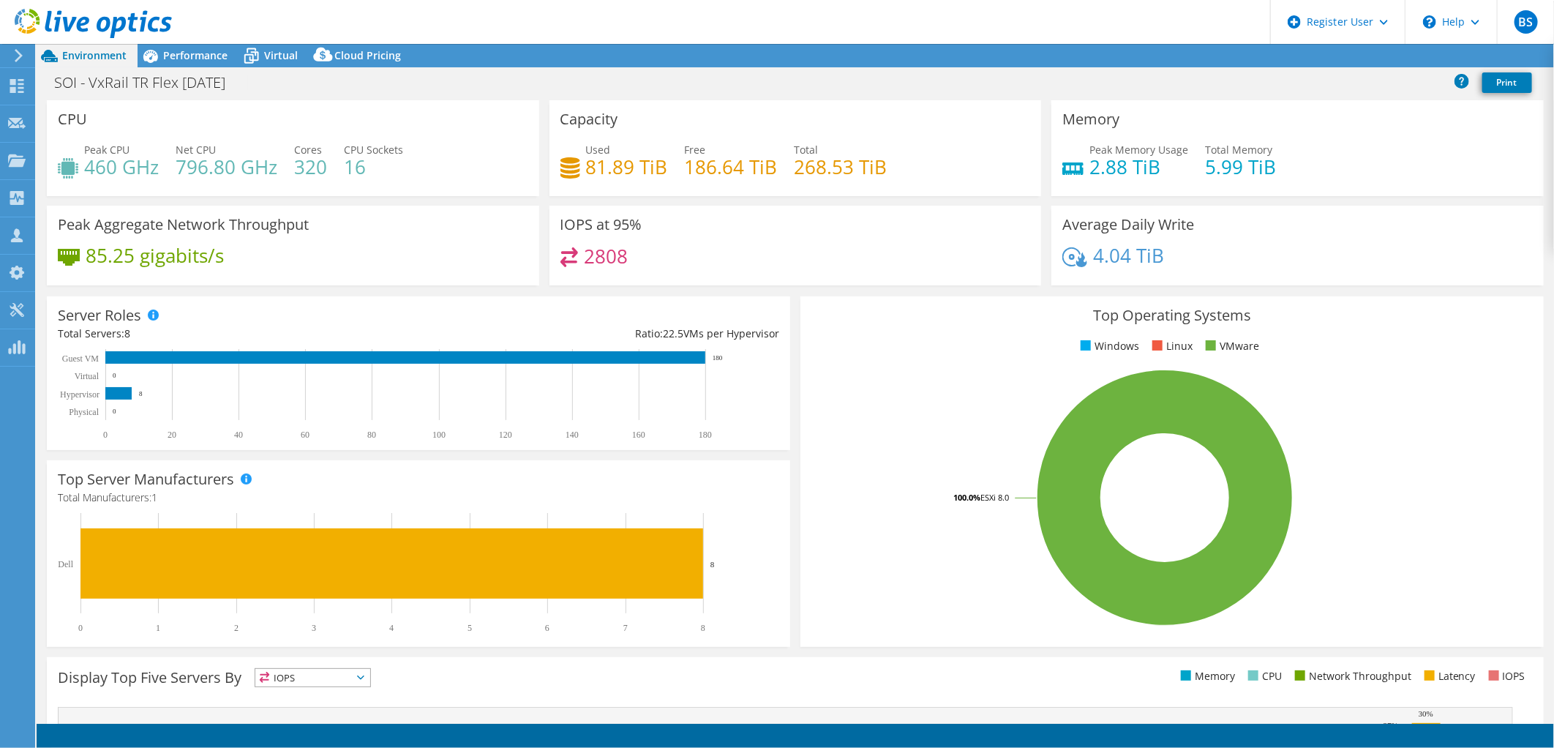
select select "USD"
click at [176, 47] on div "Performance" at bounding box center [188, 55] width 101 height 23
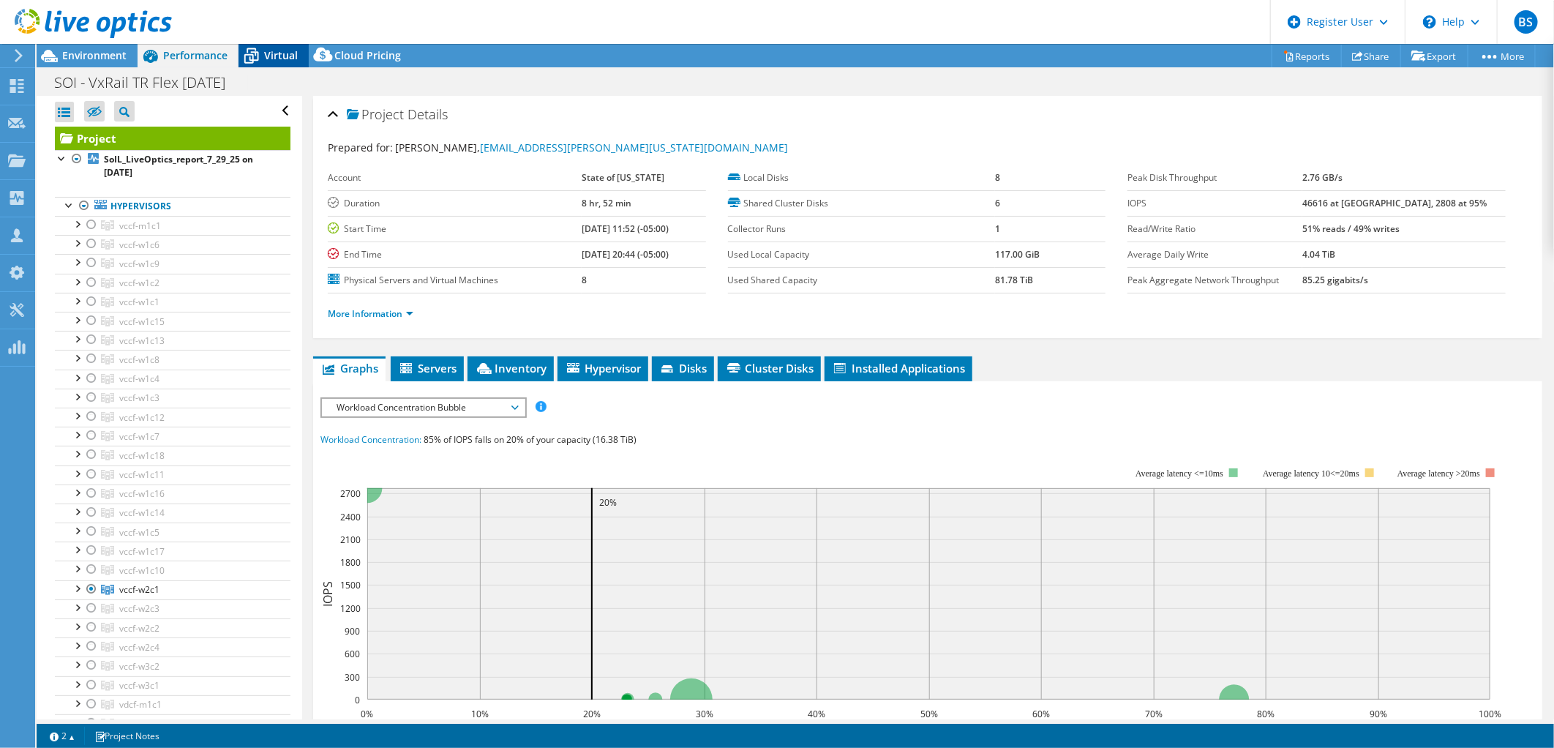
click at [277, 55] on span "Virtual" at bounding box center [281, 55] width 34 height 14
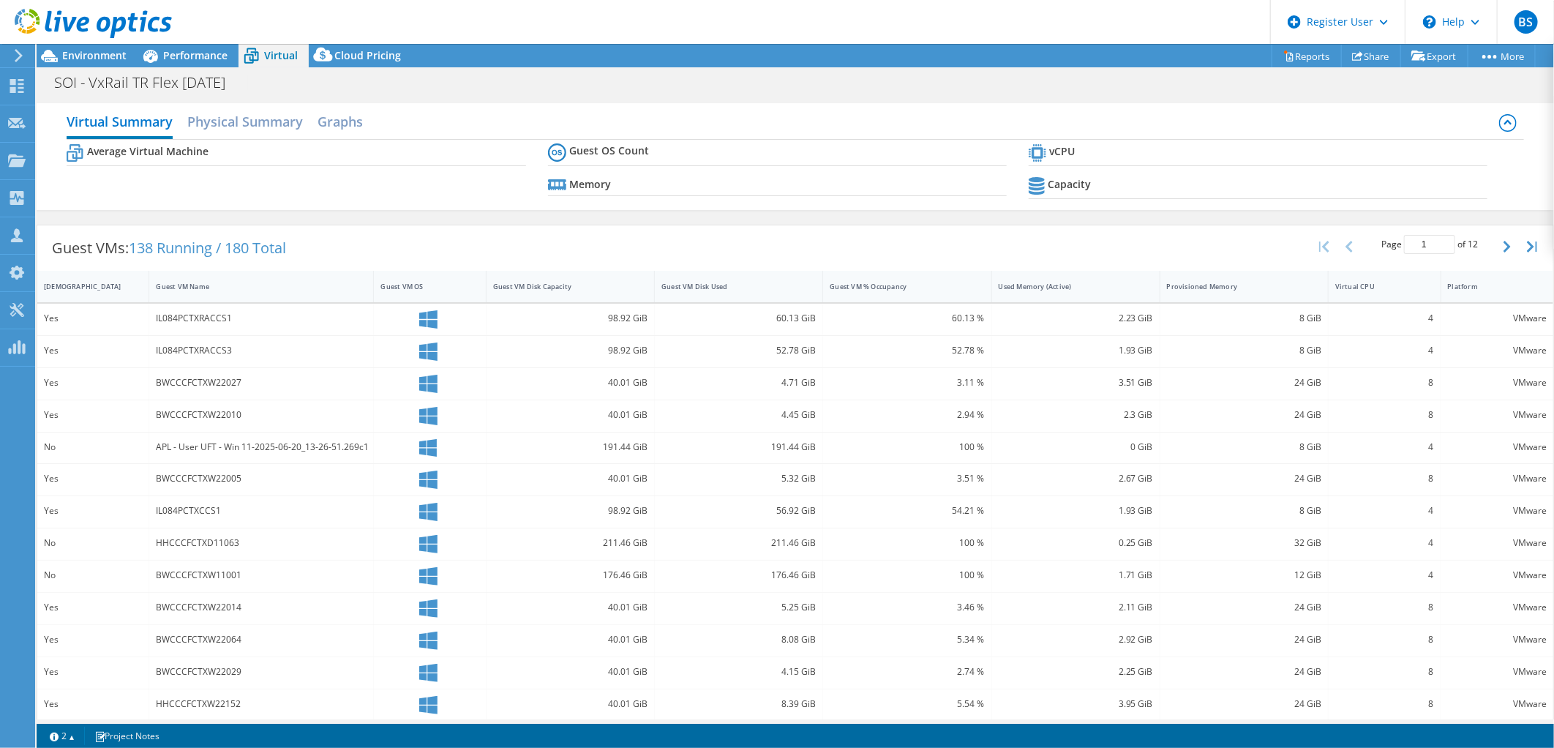
click at [100, 47] on div at bounding box center [86, 24] width 172 height 49
click at [184, 62] on div "Performance" at bounding box center [188, 55] width 101 height 23
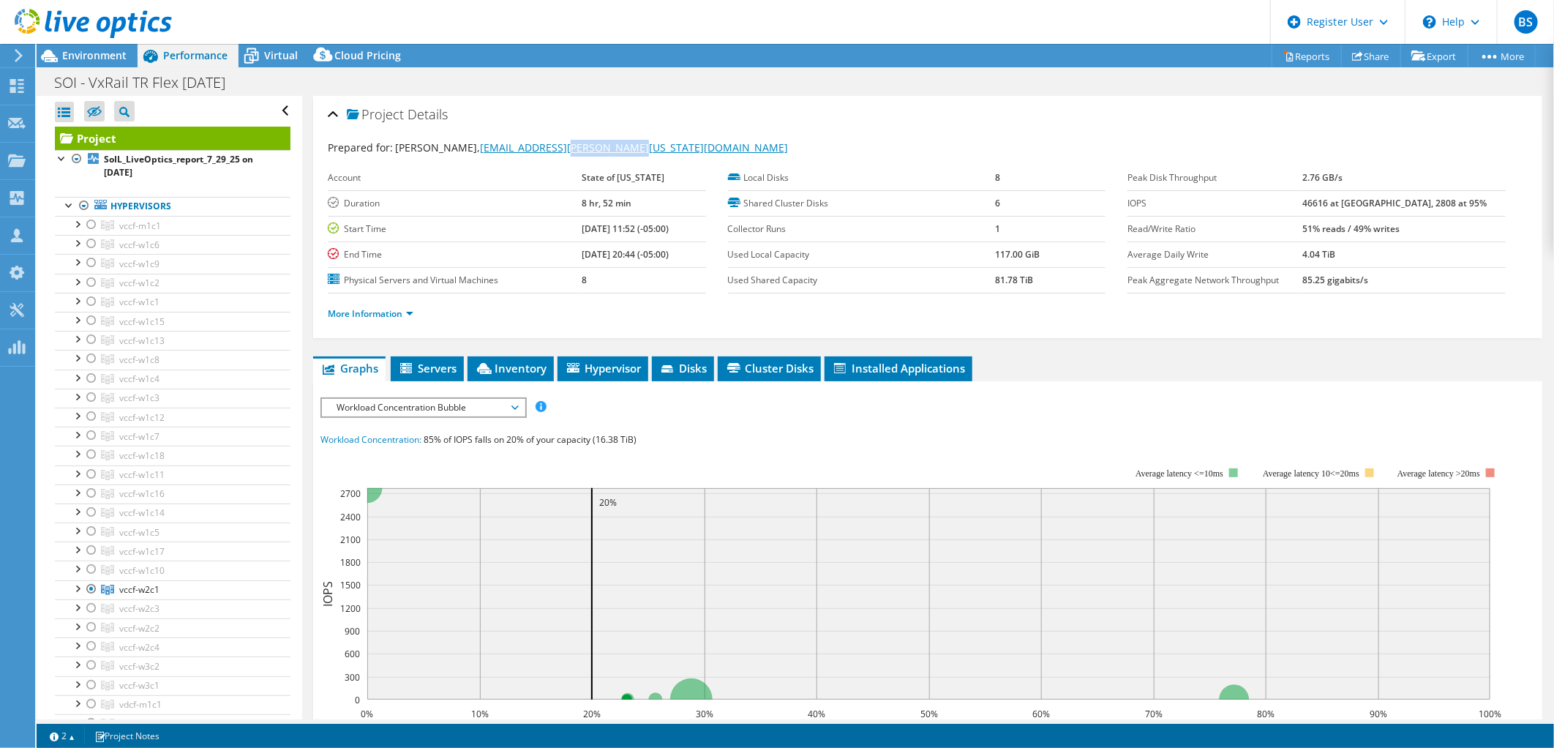
drag, startPoint x: 634, startPoint y: 145, endPoint x: 553, endPoint y: 154, distance: 81.0
click at [553, 154] on div "Prepared for: Sridhar Shastry, Sridhar.Shastry@Illinois.gov" at bounding box center [928, 148] width 1200 height 17
copy link "Illinois.gov"
click at [100, 49] on span "Environment" at bounding box center [94, 55] width 64 height 14
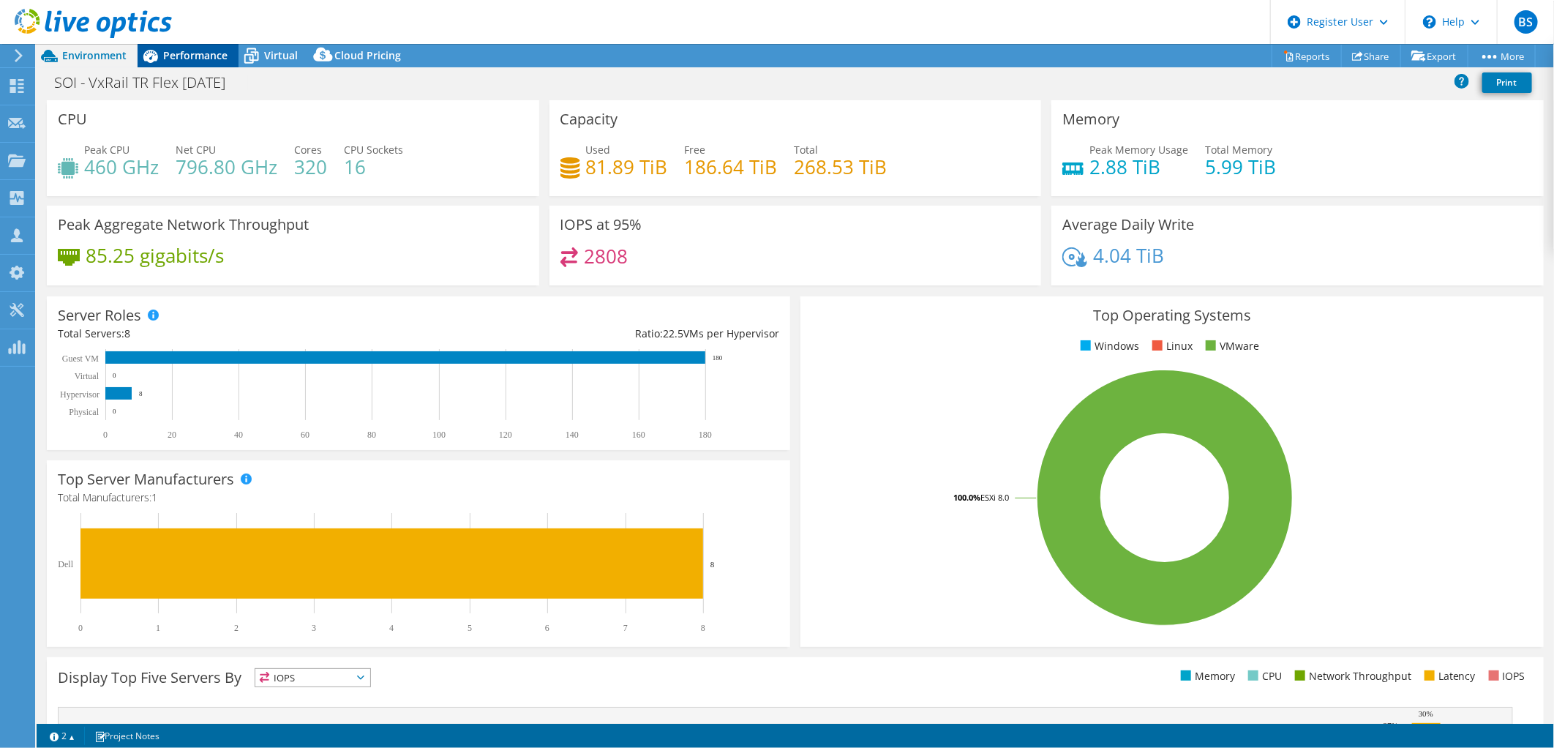
click at [209, 45] on div "Performance" at bounding box center [188, 55] width 101 height 23
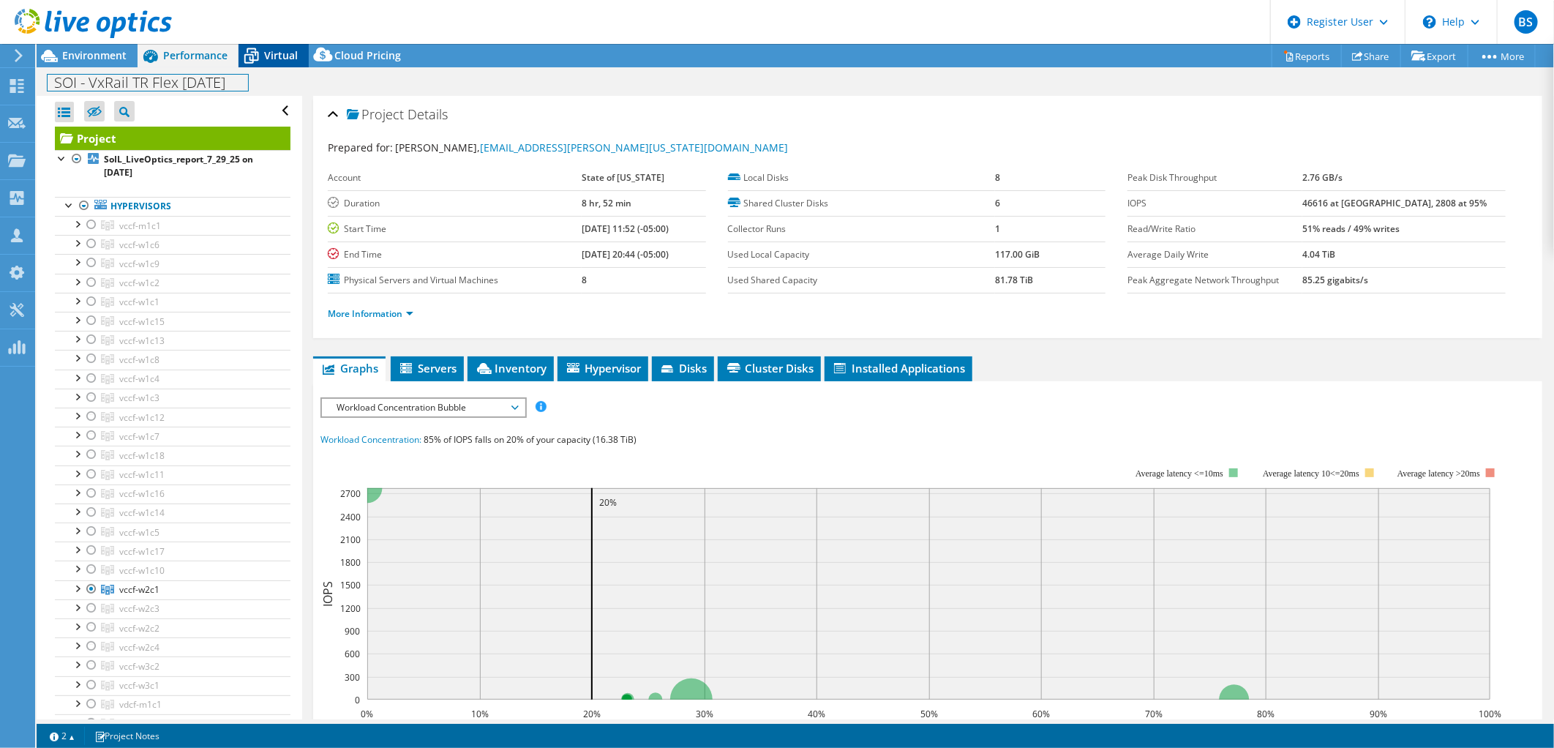
drag, startPoint x: 238, startPoint y: 81, endPoint x: 275, endPoint y: 56, distance: 44.9
click at [252, 71] on div "SOI - VxRail TR Flex 07.29.2025 Print" at bounding box center [796, 82] width 1518 height 27
click at [275, 56] on span "Virtual" at bounding box center [281, 55] width 34 height 14
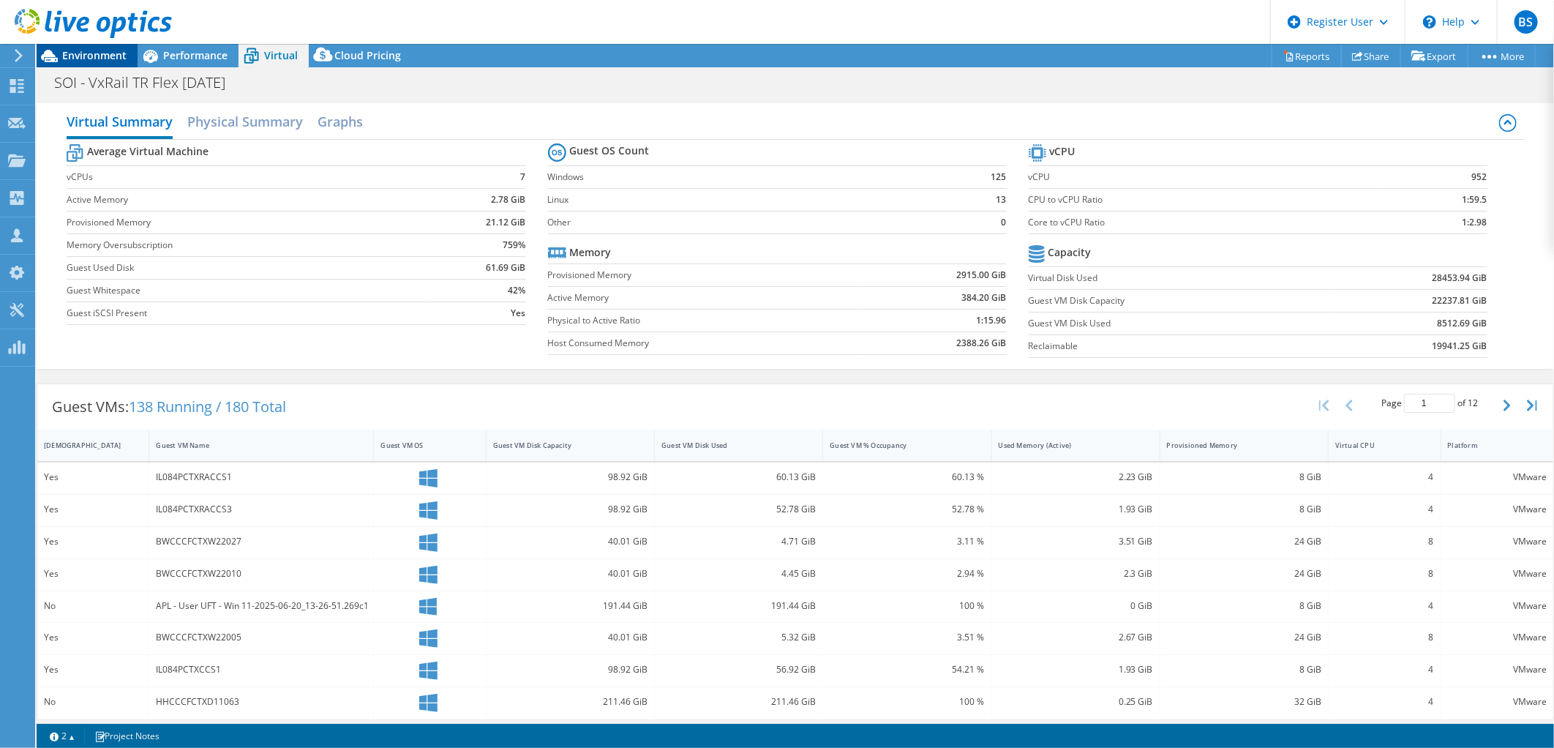
click at [99, 56] on span "Environment" at bounding box center [94, 55] width 64 height 14
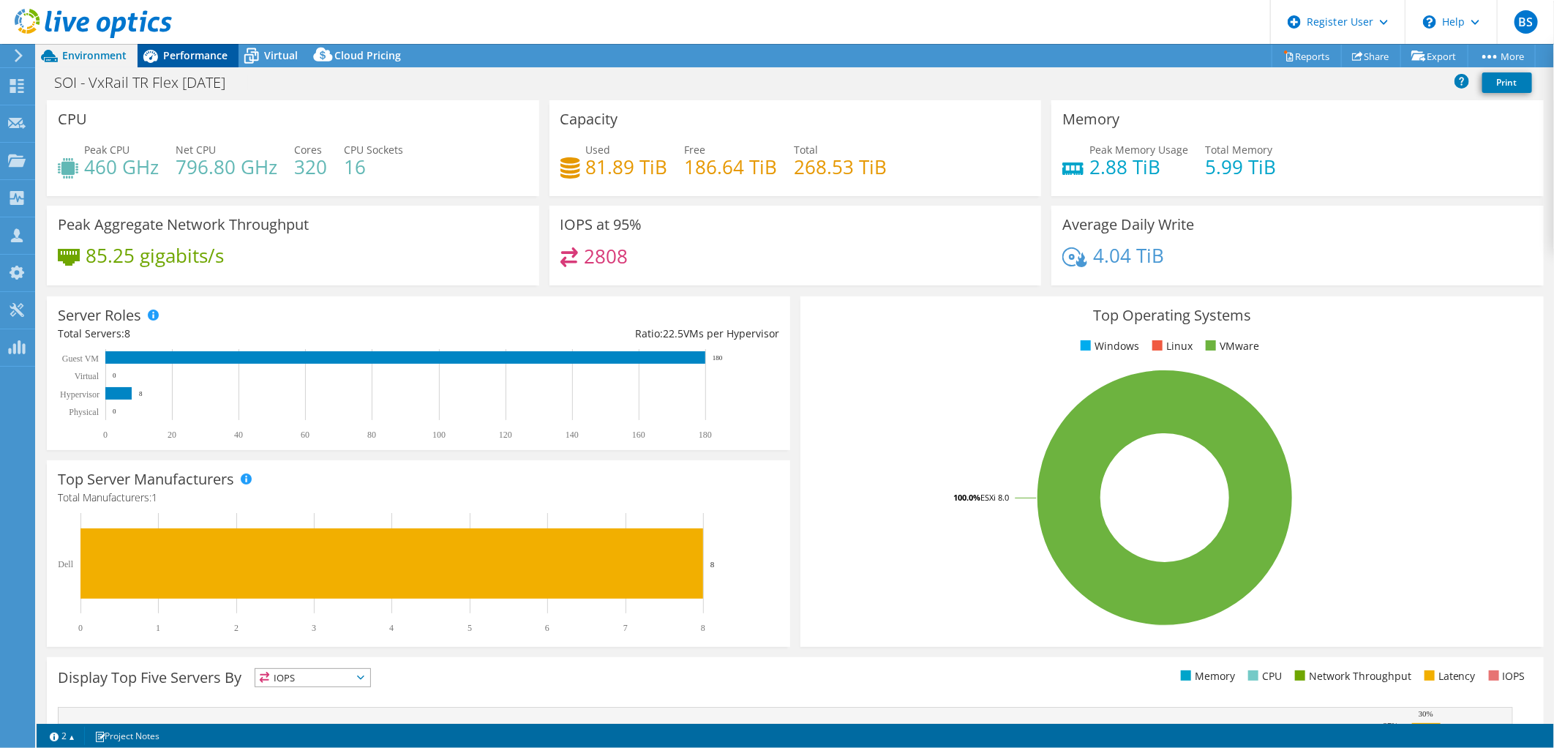
click at [173, 57] on span "Performance" at bounding box center [195, 55] width 64 height 14
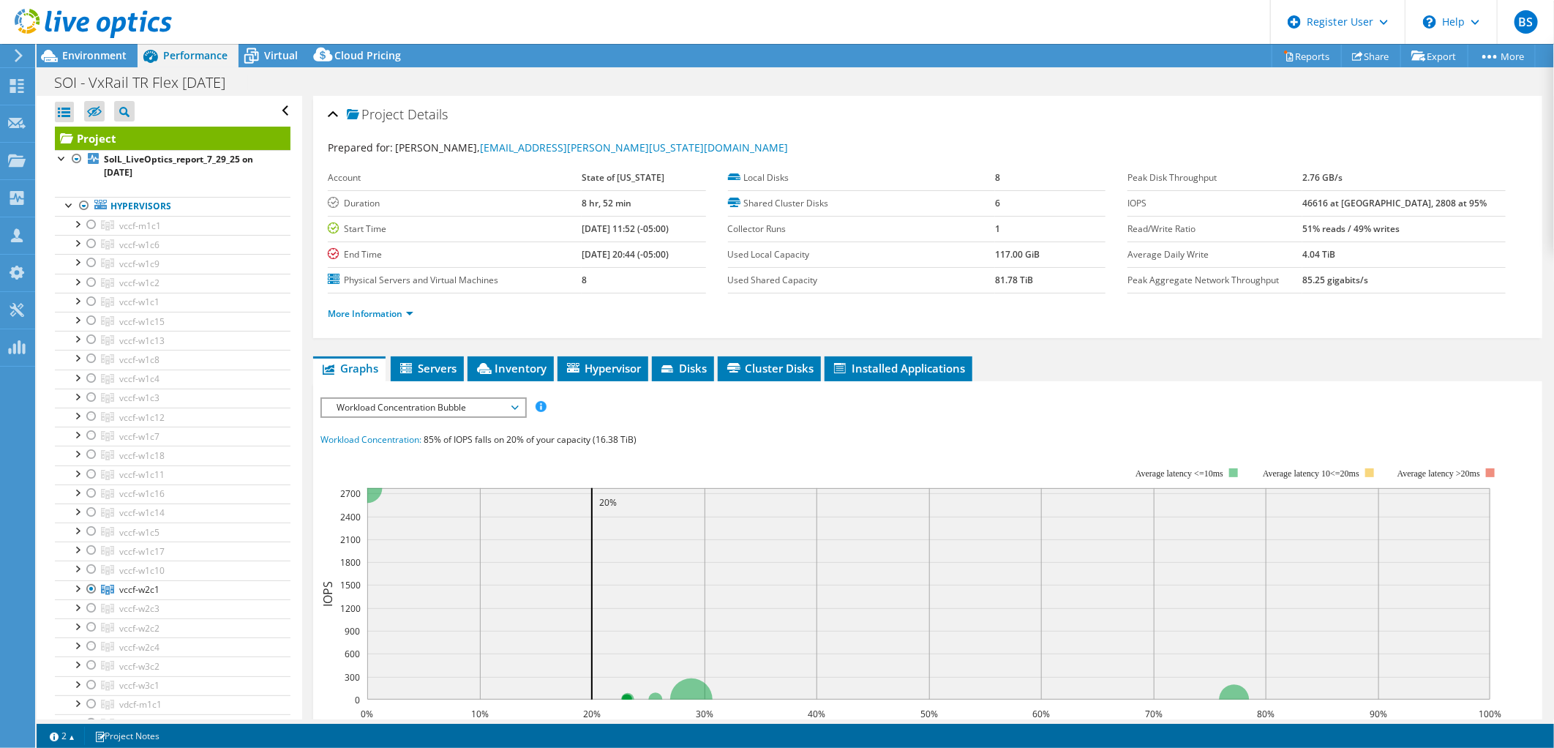
click at [430, 410] on span "Workload Concentration Bubble" at bounding box center [423, 408] width 188 height 18
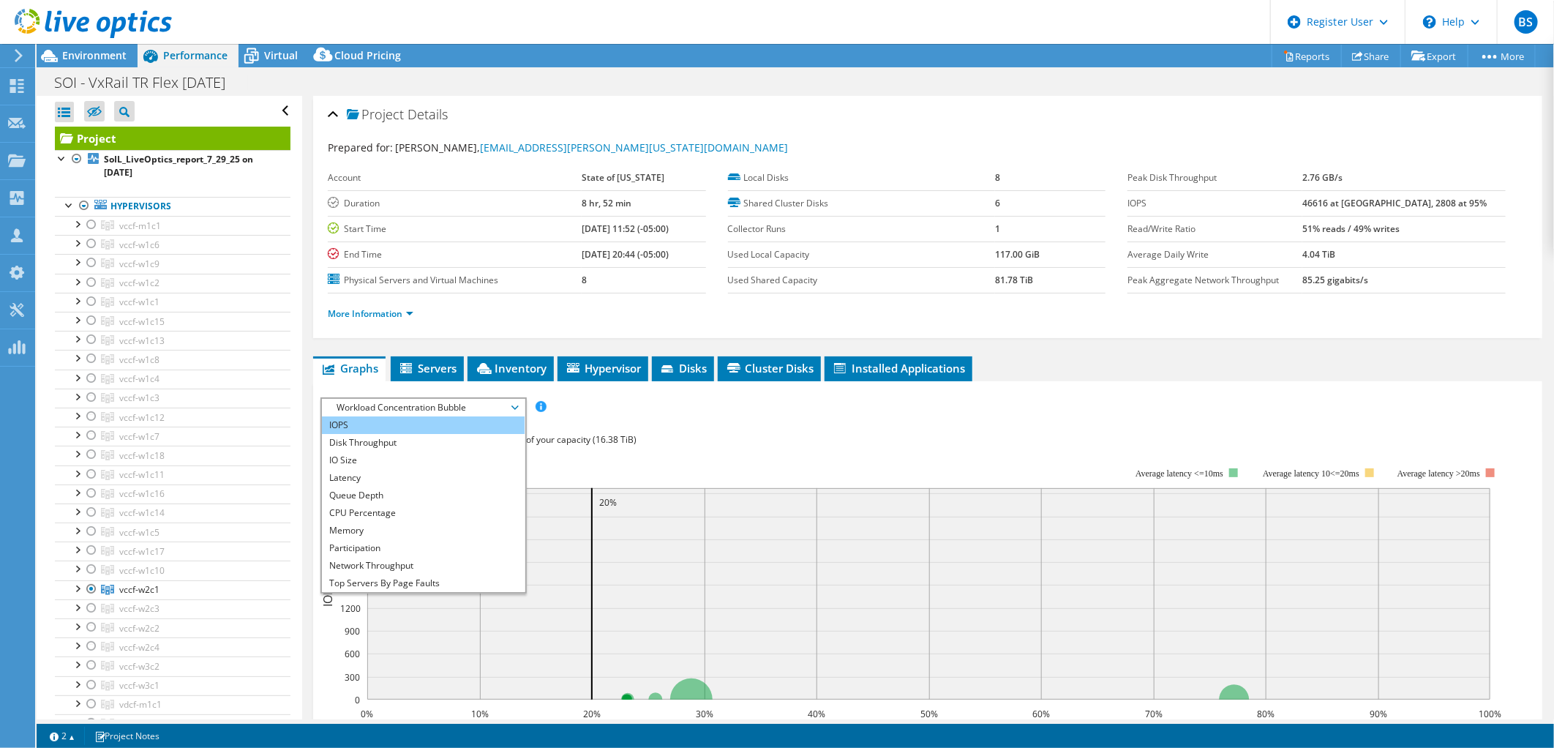
click at [440, 424] on li "IOPS" at bounding box center [423, 425] width 203 height 18
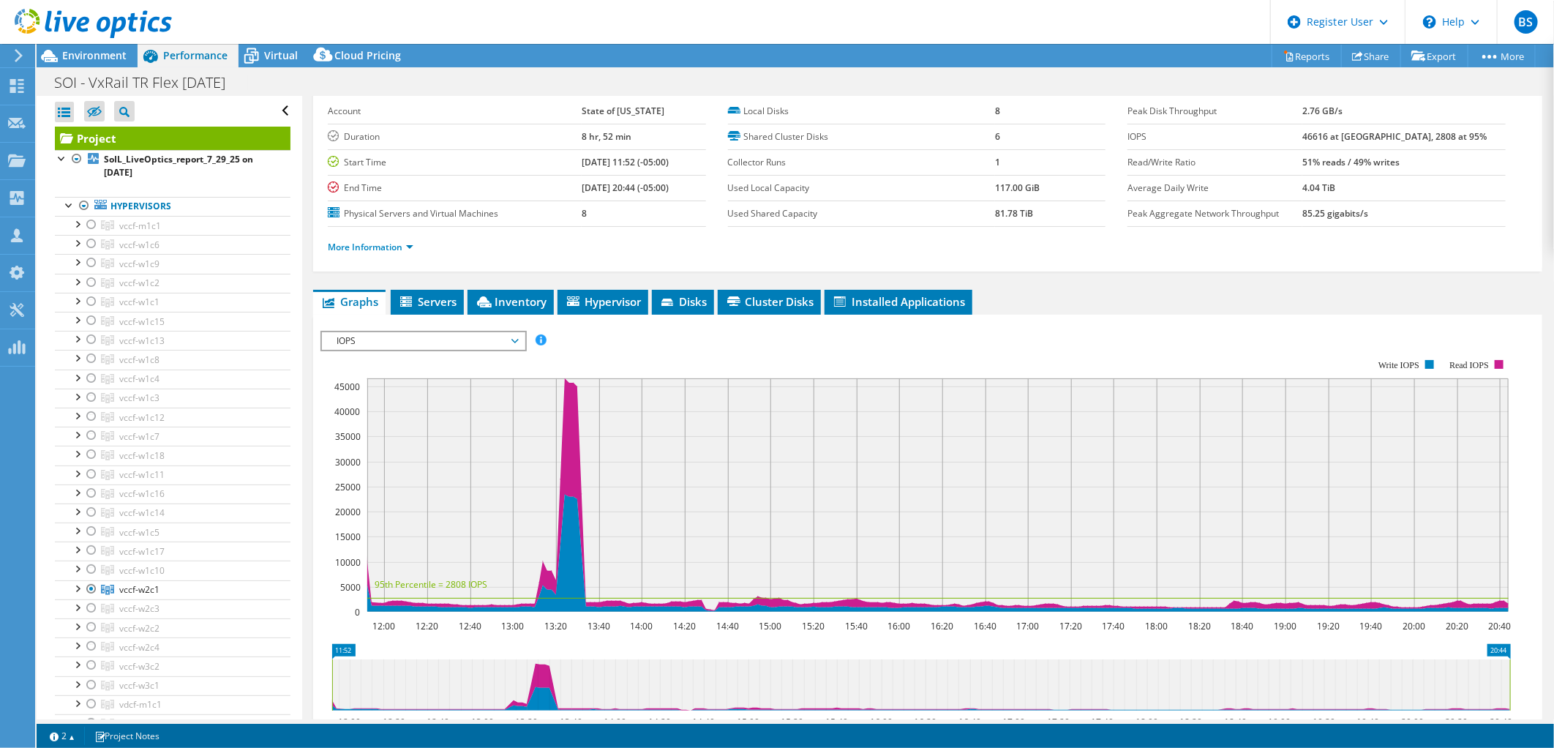
scroll to position [81, 0]
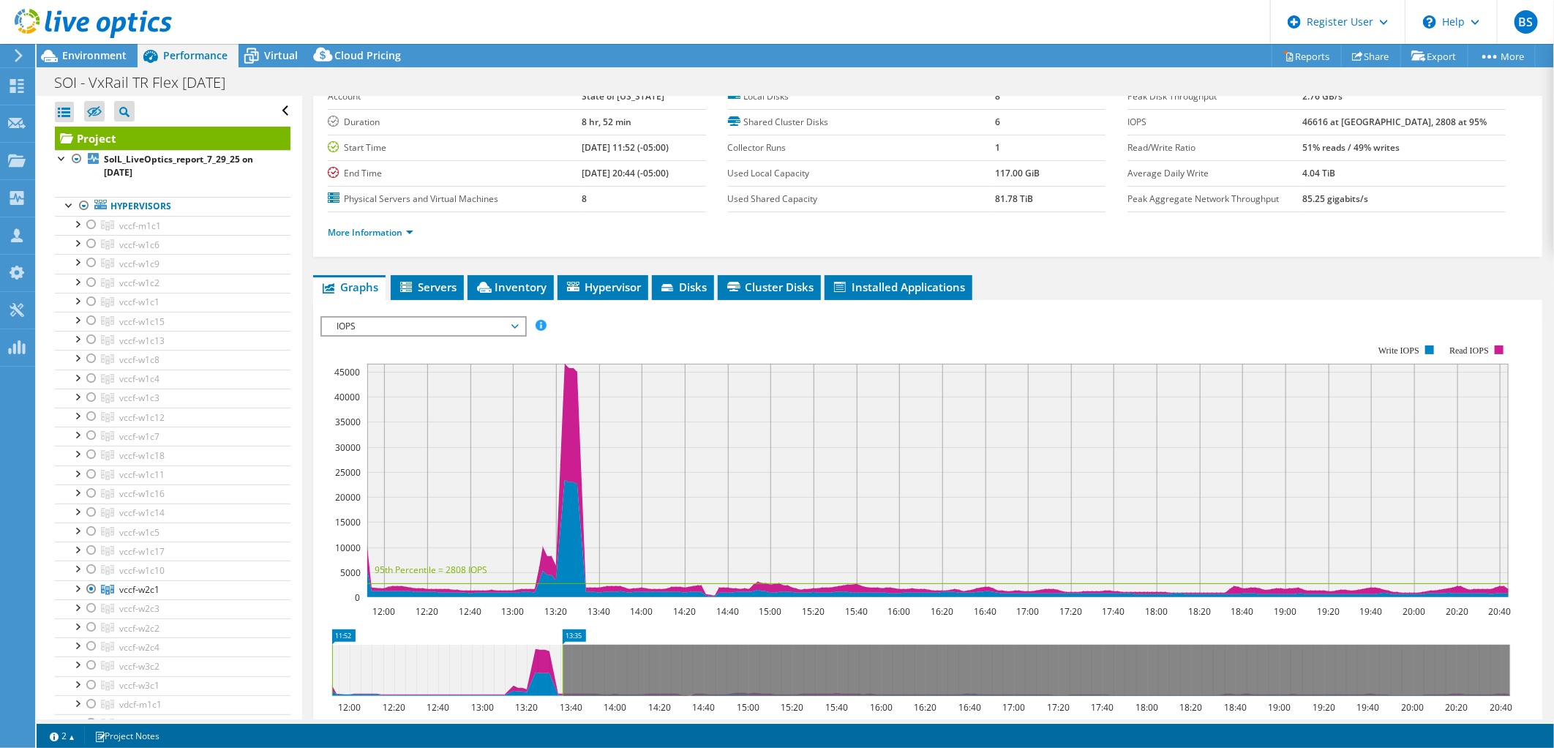
drag, startPoint x: 1508, startPoint y: 664, endPoint x: 561, endPoint y: 667, distance: 947.7
click at [561, 667] on rect at bounding box center [563, 670] width 6 height 51
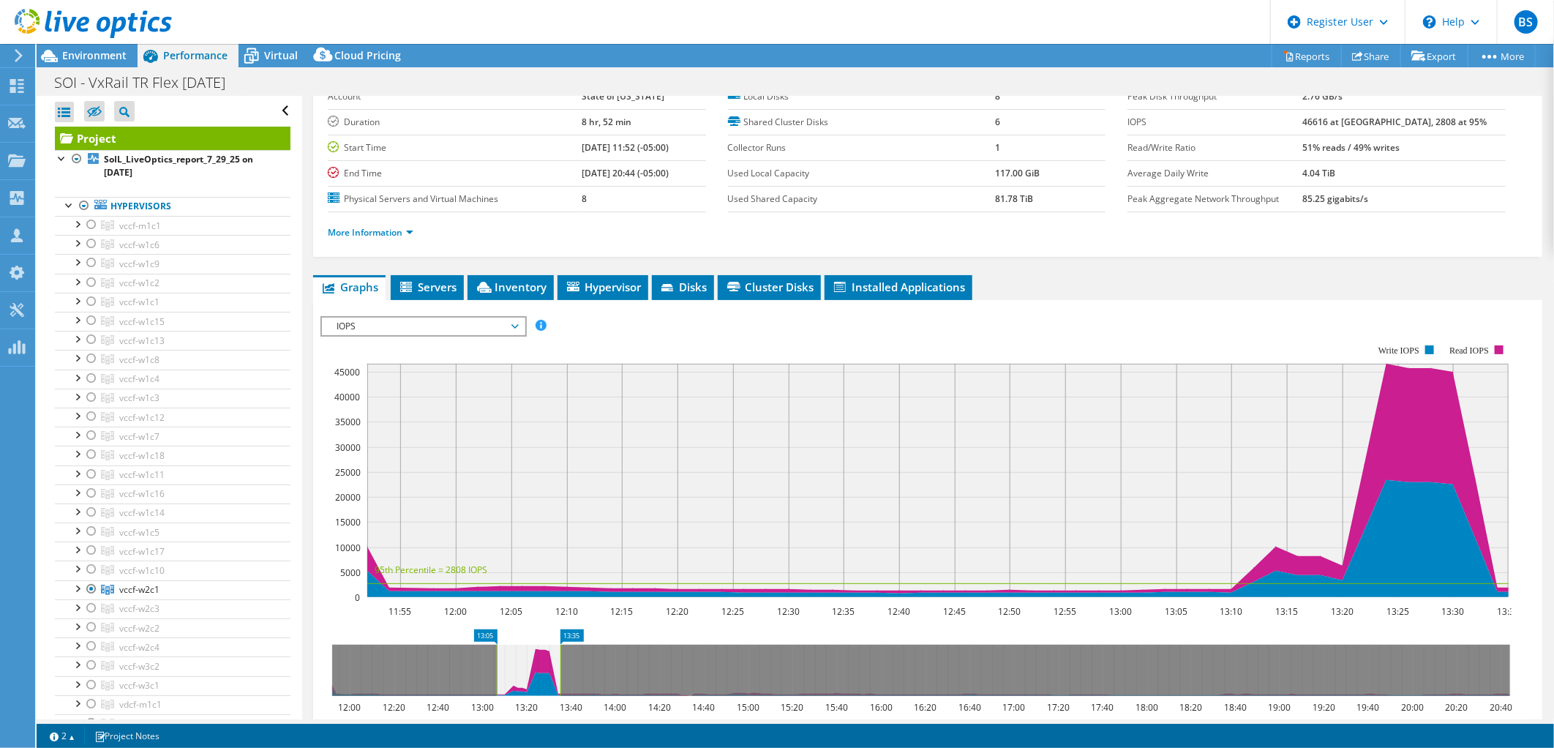
drag, startPoint x: 333, startPoint y: 652, endPoint x: 496, endPoint y: 654, distance: 163.2
click at [496, 654] on rect at bounding box center [497, 670] width 6 height 51
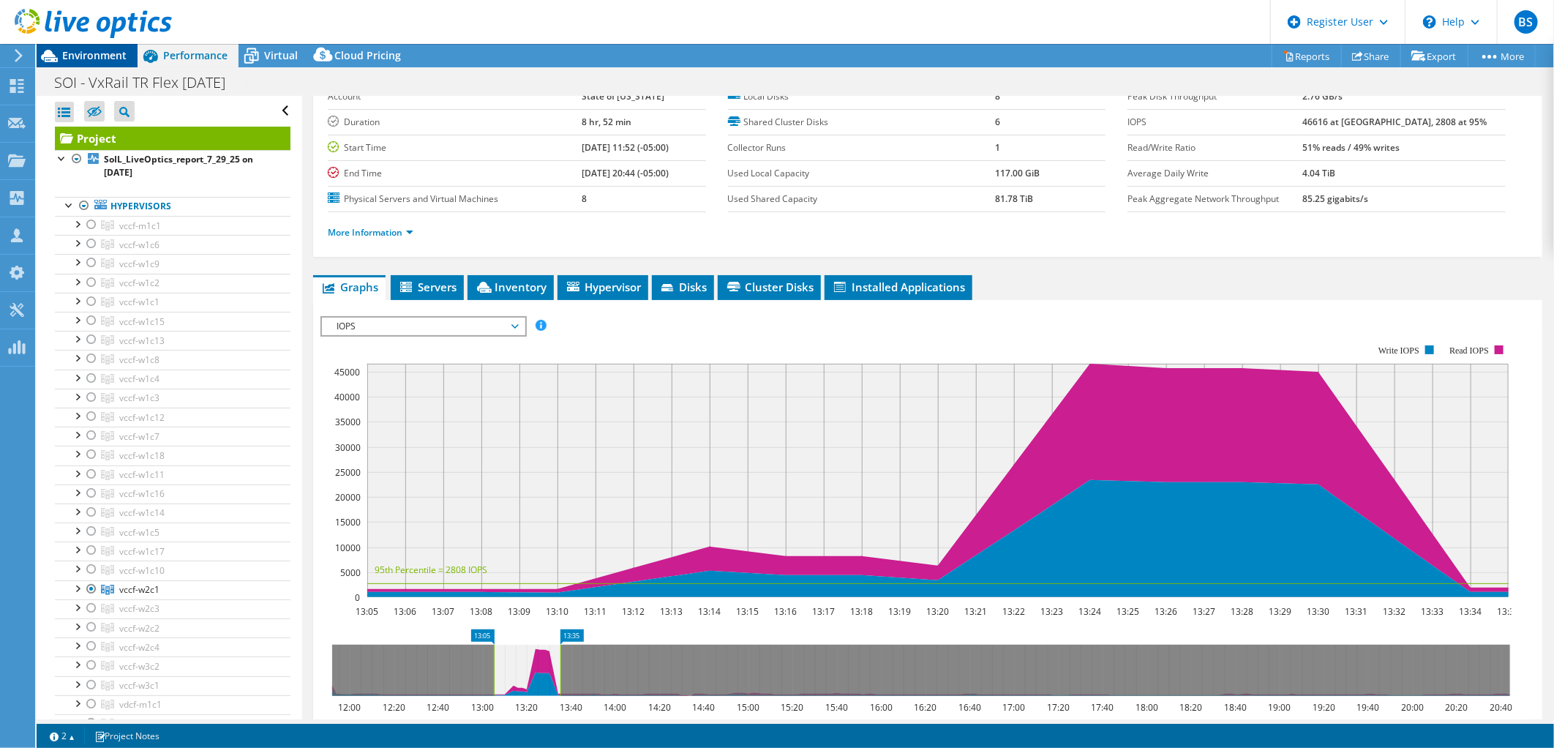
click at [86, 59] on span "Environment" at bounding box center [94, 55] width 64 height 14
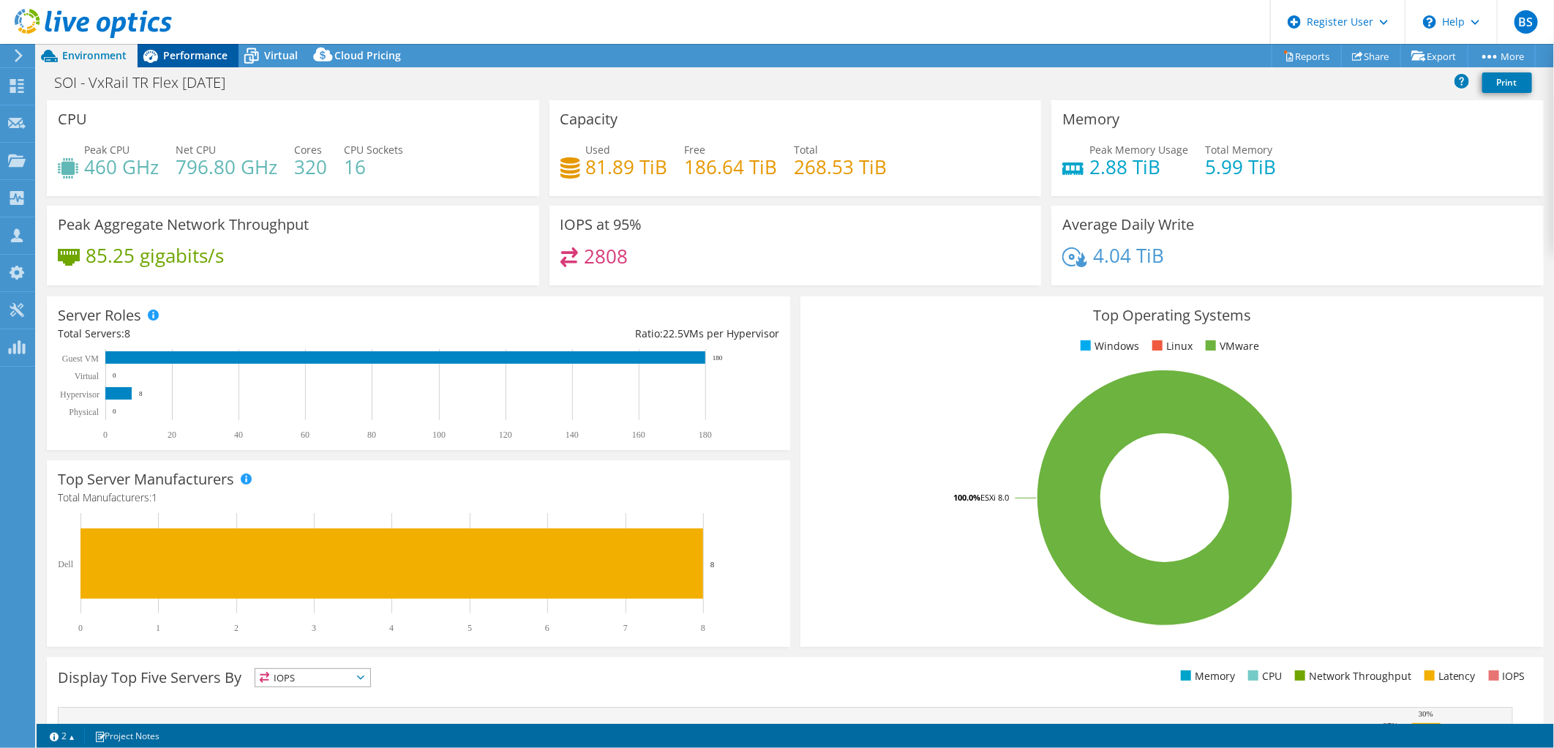
click at [178, 51] on span "Performance" at bounding box center [195, 55] width 64 height 14
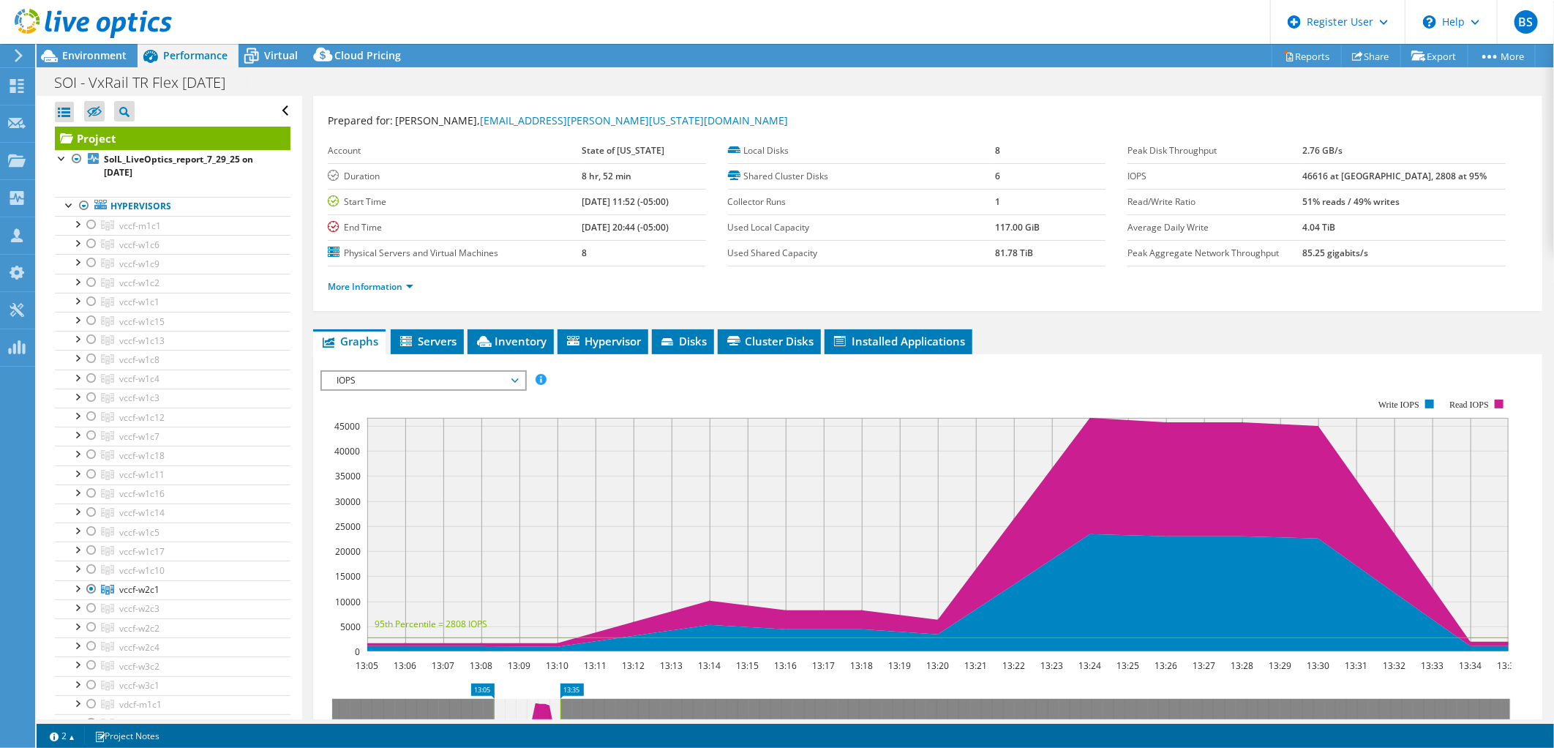
scroll to position [0, 0]
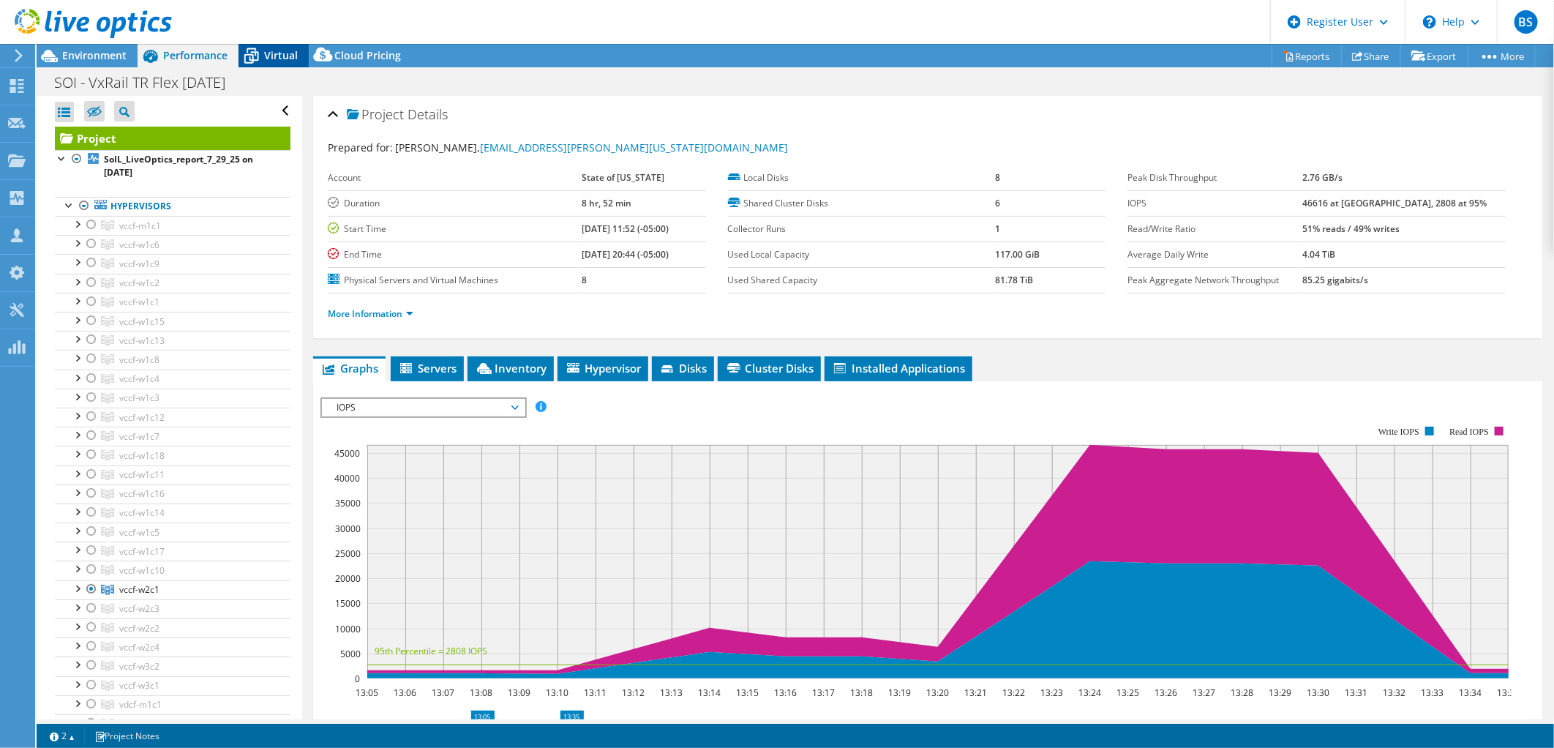
click at [272, 54] on span "Virtual" at bounding box center [281, 55] width 34 height 14
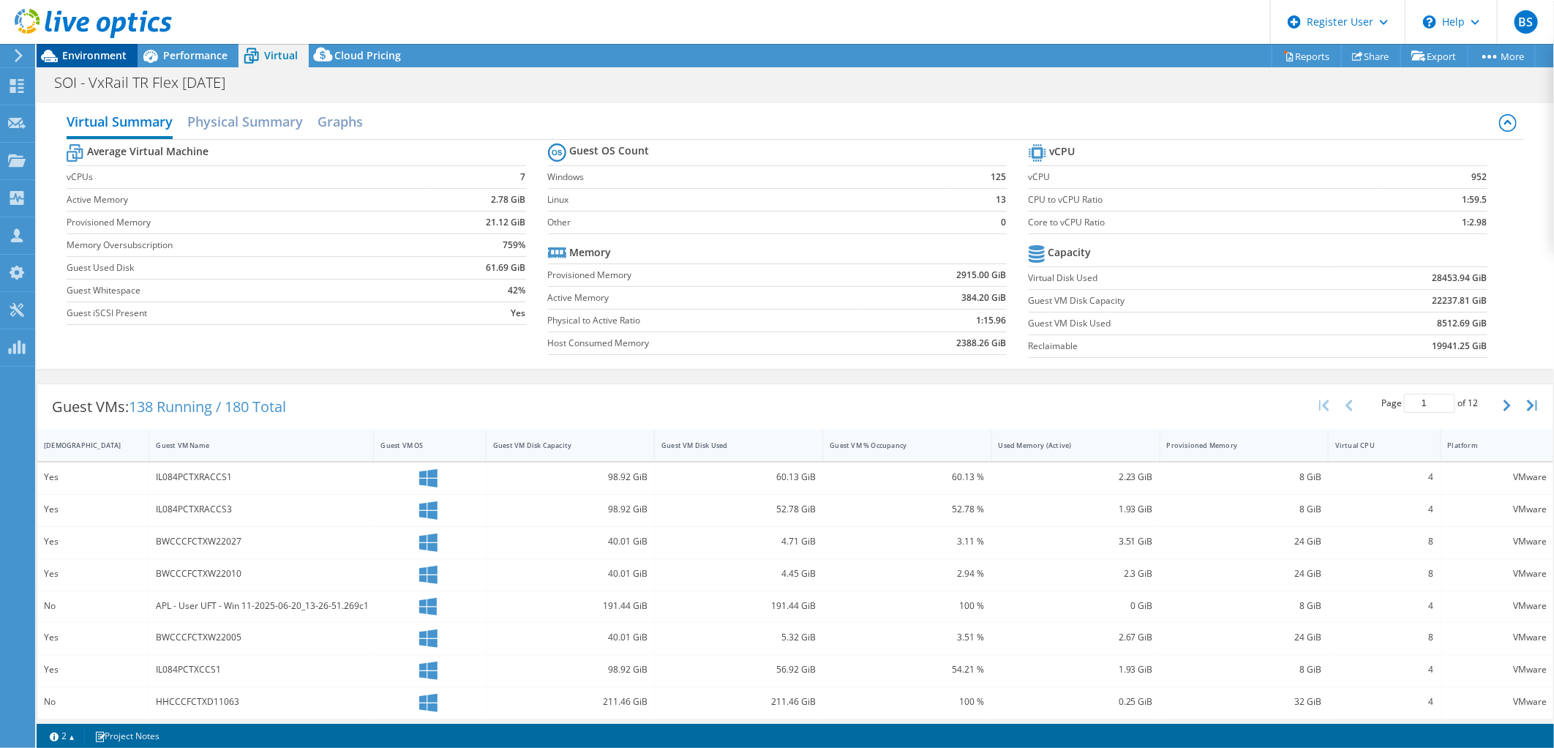
click at [74, 56] on span "Environment" at bounding box center [94, 55] width 64 height 14
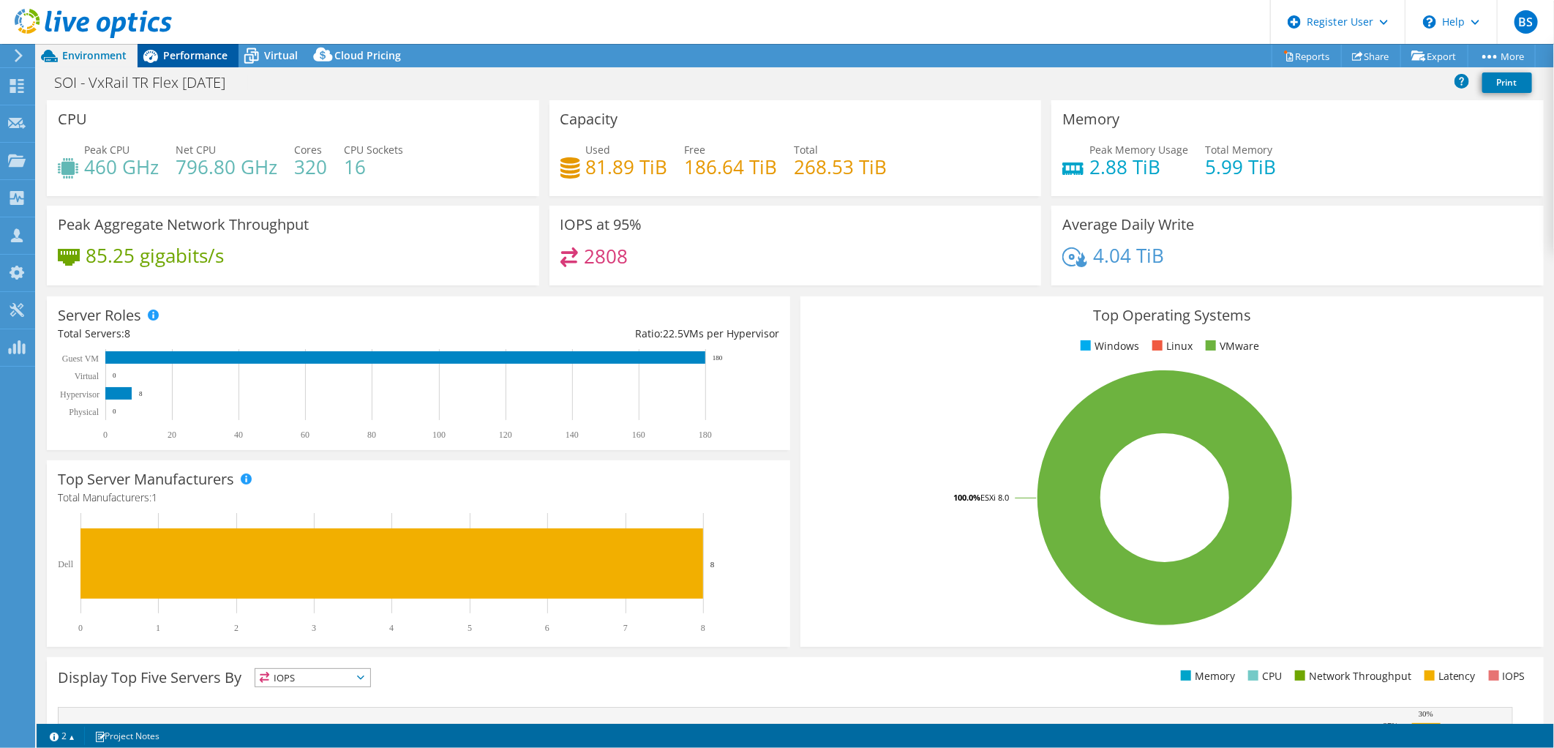
drag, startPoint x: 162, startPoint y: 53, endPoint x: 142, endPoint y: 56, distance: 20.7
click at [162, 53] on icon at bounding box center [151, 56] width 26 height 26
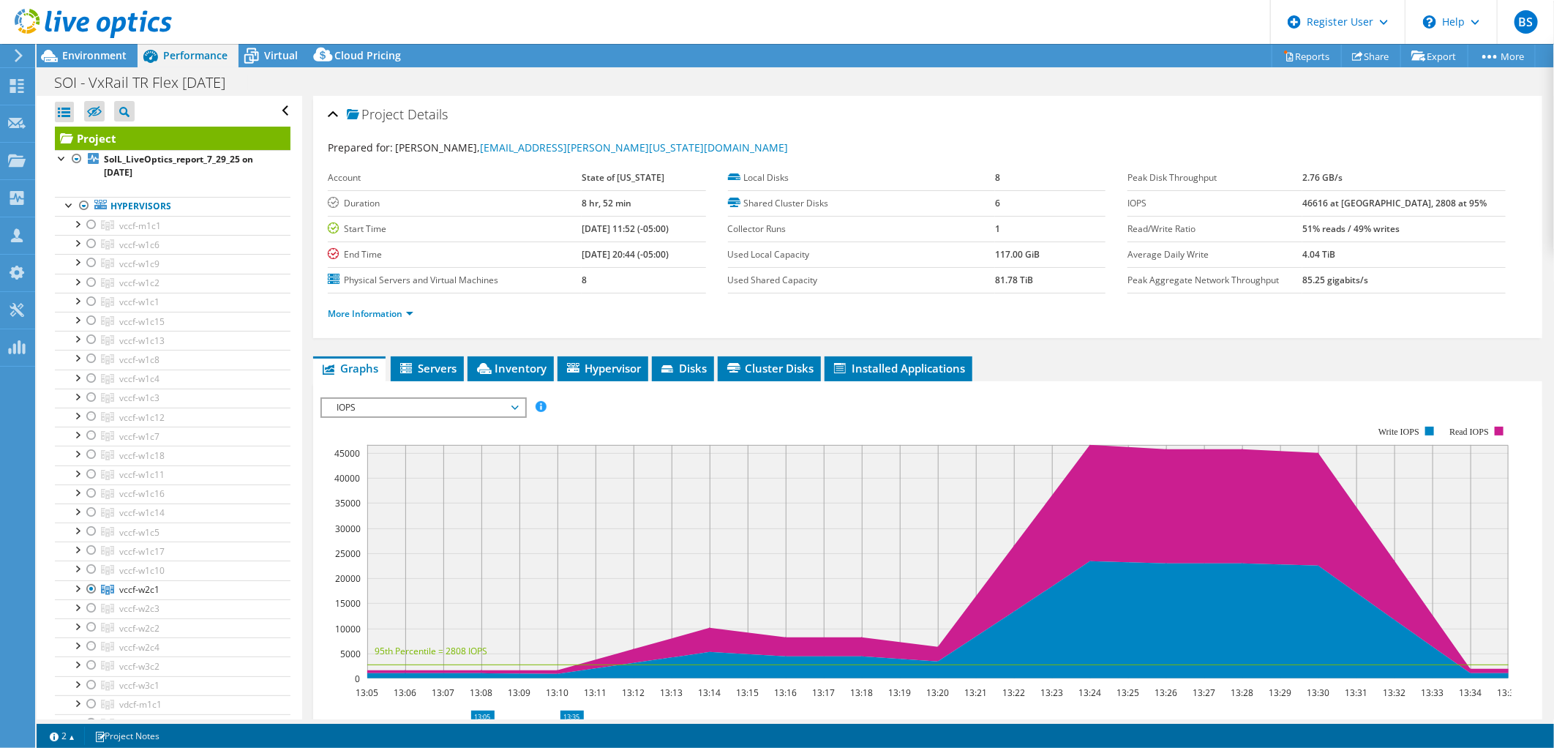
click at [120, 41] on div at bounding box center [86, 24] width 172 height 49
click at [113, 52] on span "Environment" at bounding box center [94, 55] width 64 height 14
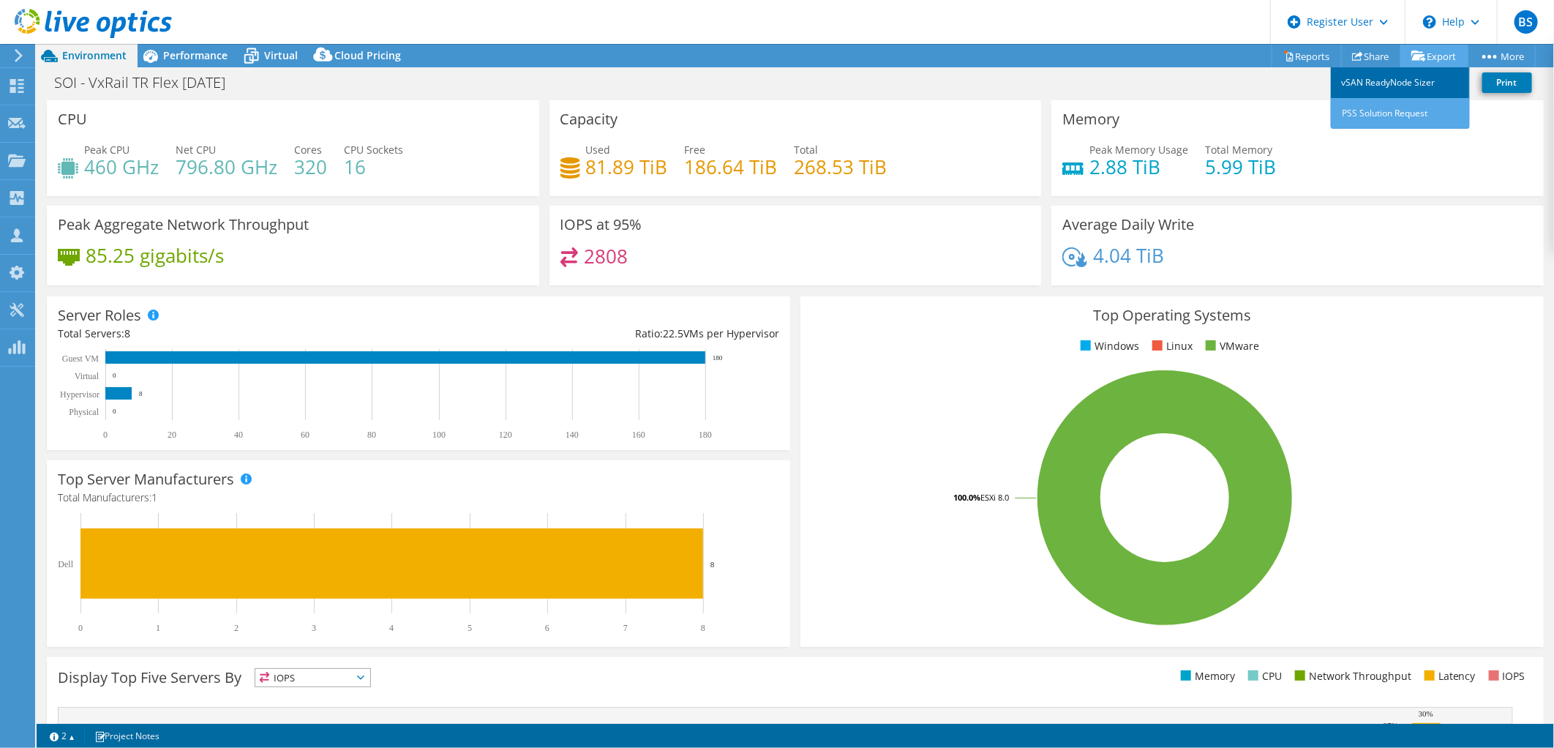
click at [1424, 78] on link "vSAN ReadyNode Sizer" at bounding box center [1400, 82] width 139 height 31
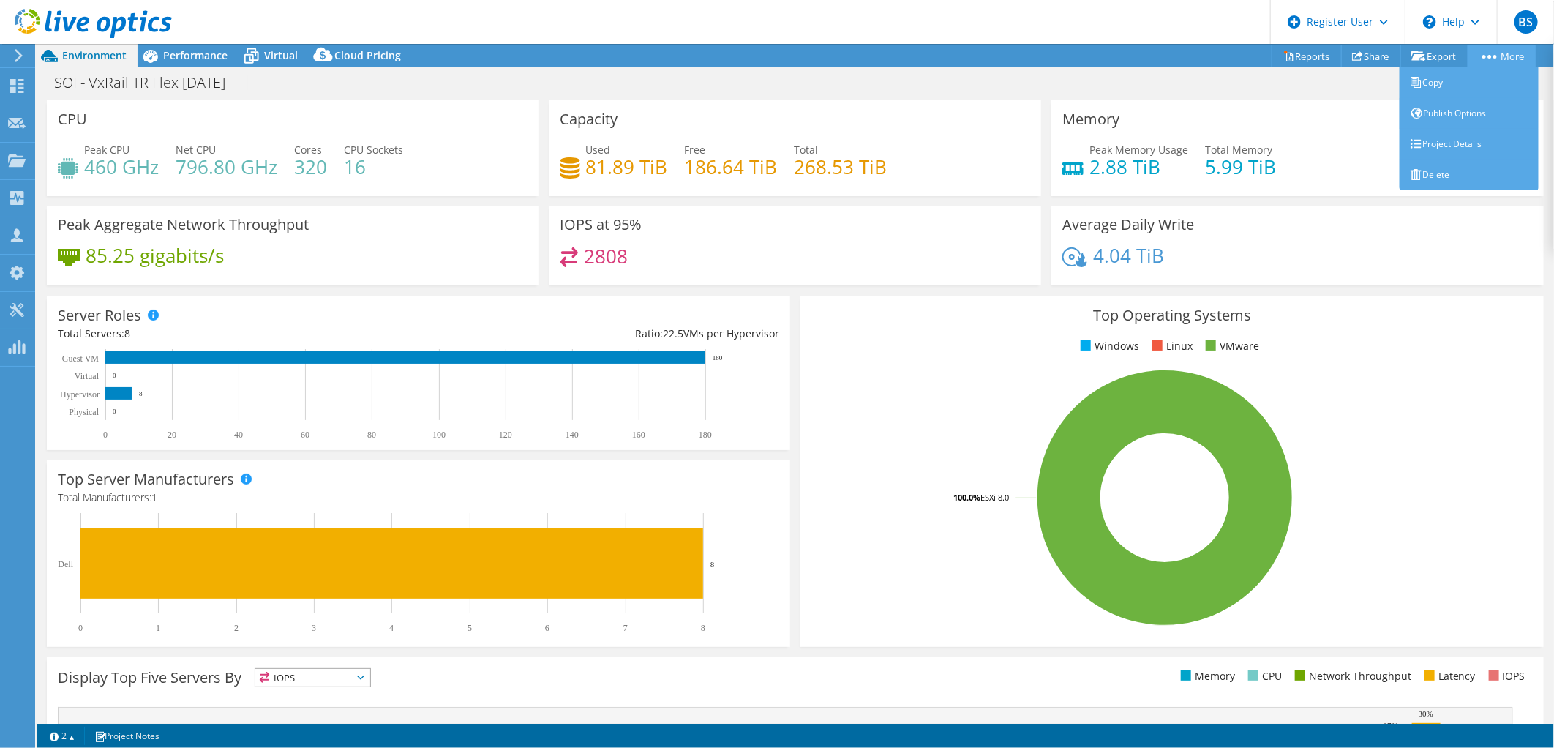
click at [1518, 49] on link "More" at bounding box center [1502, 56] width 68 height 23
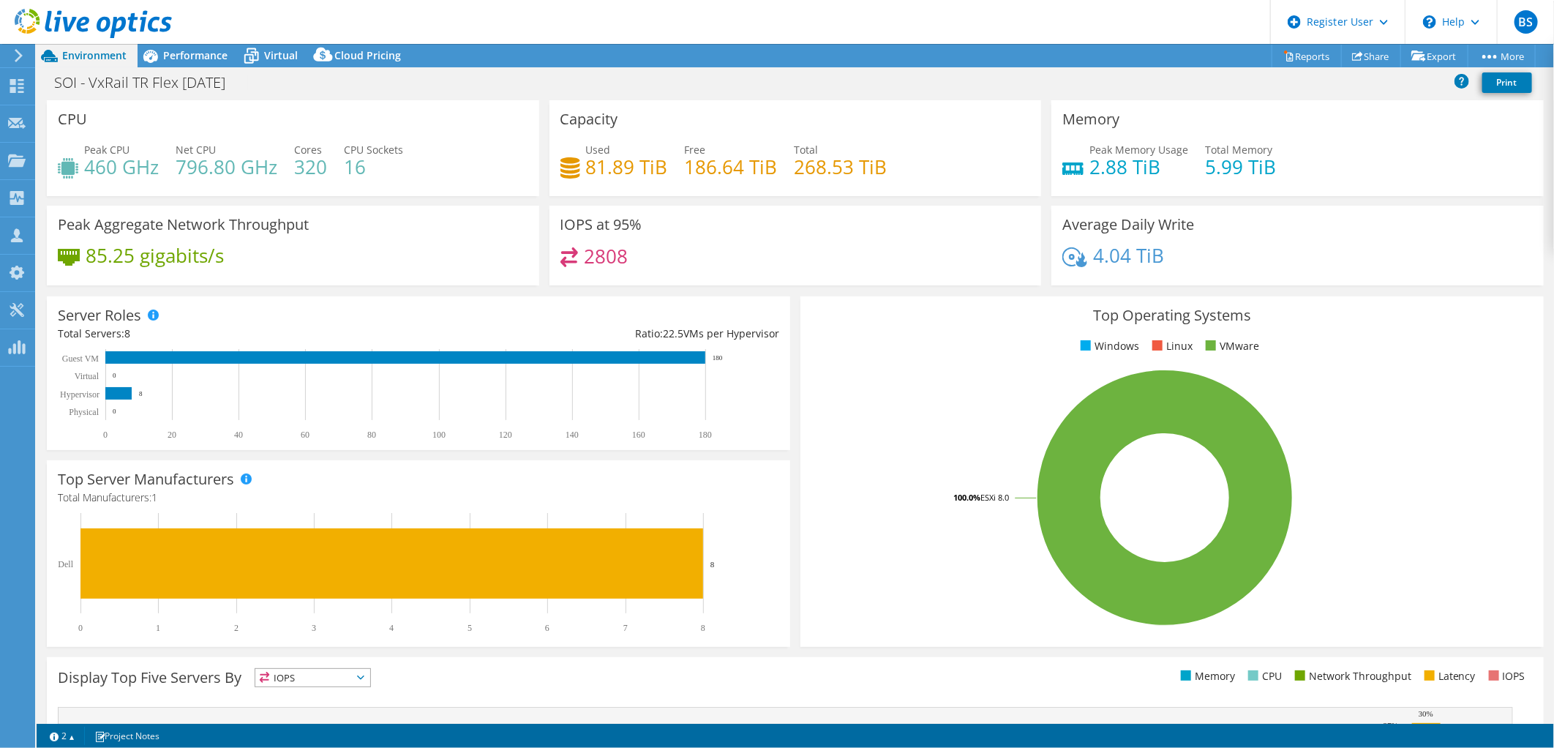
click at [1205, 110] on div "Memory Peak Memory Usage 2.88 TiB Total Memory 5.99 TiB" at bounding box center [1298, 148] width 493 height 96
click at [1285, 56] on link "Reports" at bounding box center [1307, 56] width 70 height 23
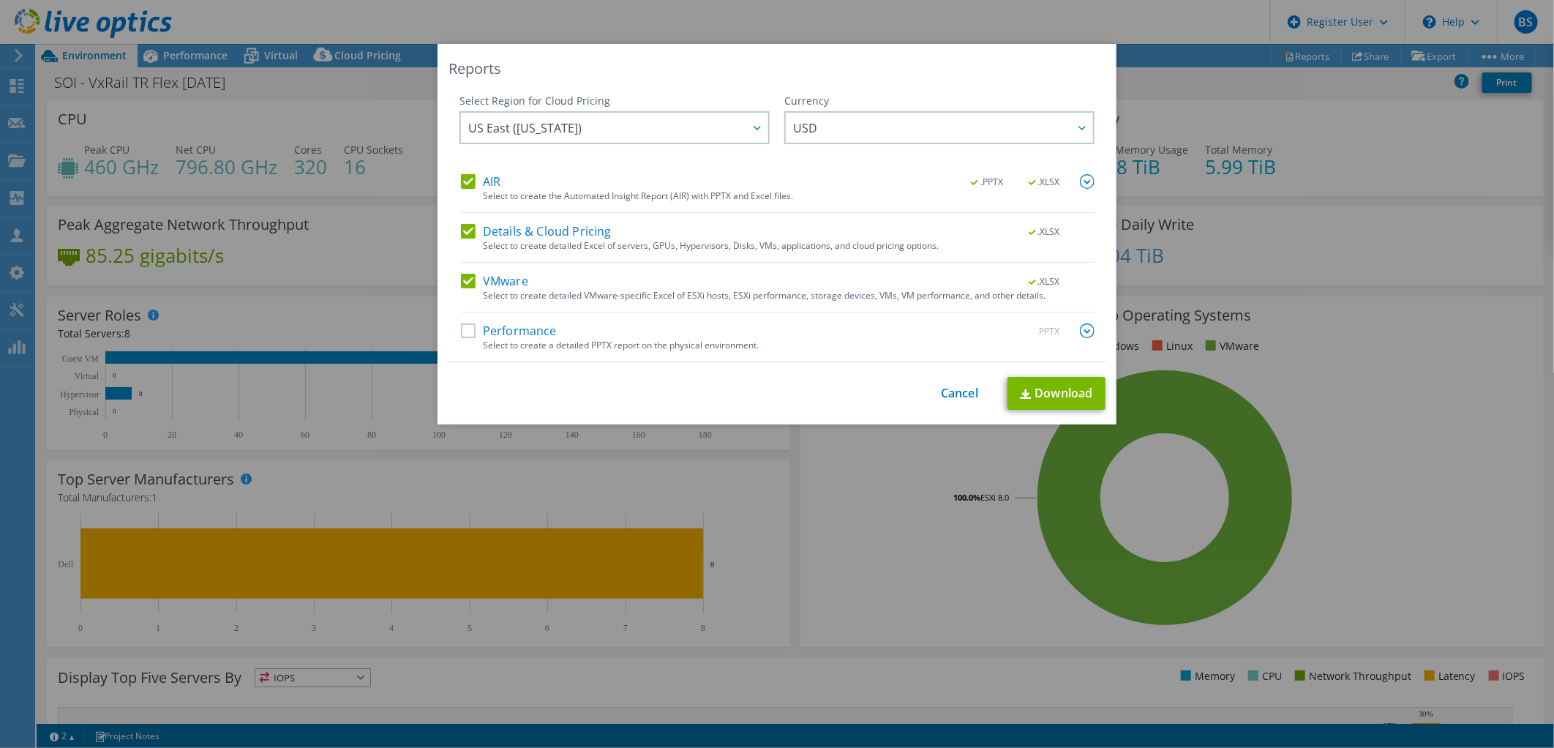
click at [463, 235] on label "Details & Cloud Pricing" at bounding box center [536, 231] width 151 height 15
click at [0, 0] on input "Details & Cloud Pricing" at bounding box center [0, 0] width 0 height 0
click at [471, 326] on label "Performance" at bounding box center [509, 330] width 96 height 15
click at [0, 0] on input "Performance" at bounding box center [0, 0] width 0 height 0
click at [1057, 393] on link "Download" at bounding box center [1057, 393] width 98 height 33
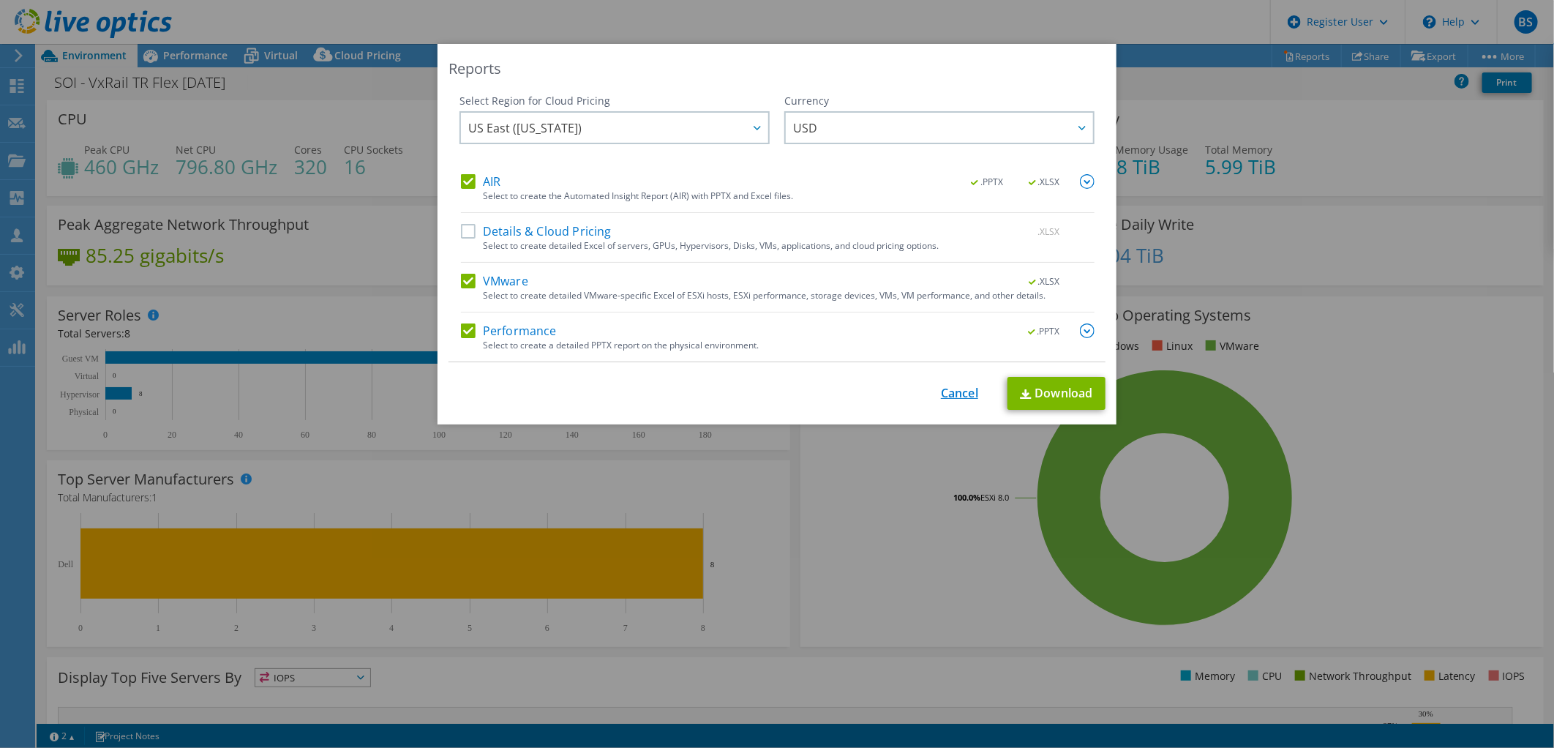
click at [967, 396] on link "Cancel" at bounding box center [959, 393] width 37 height 14
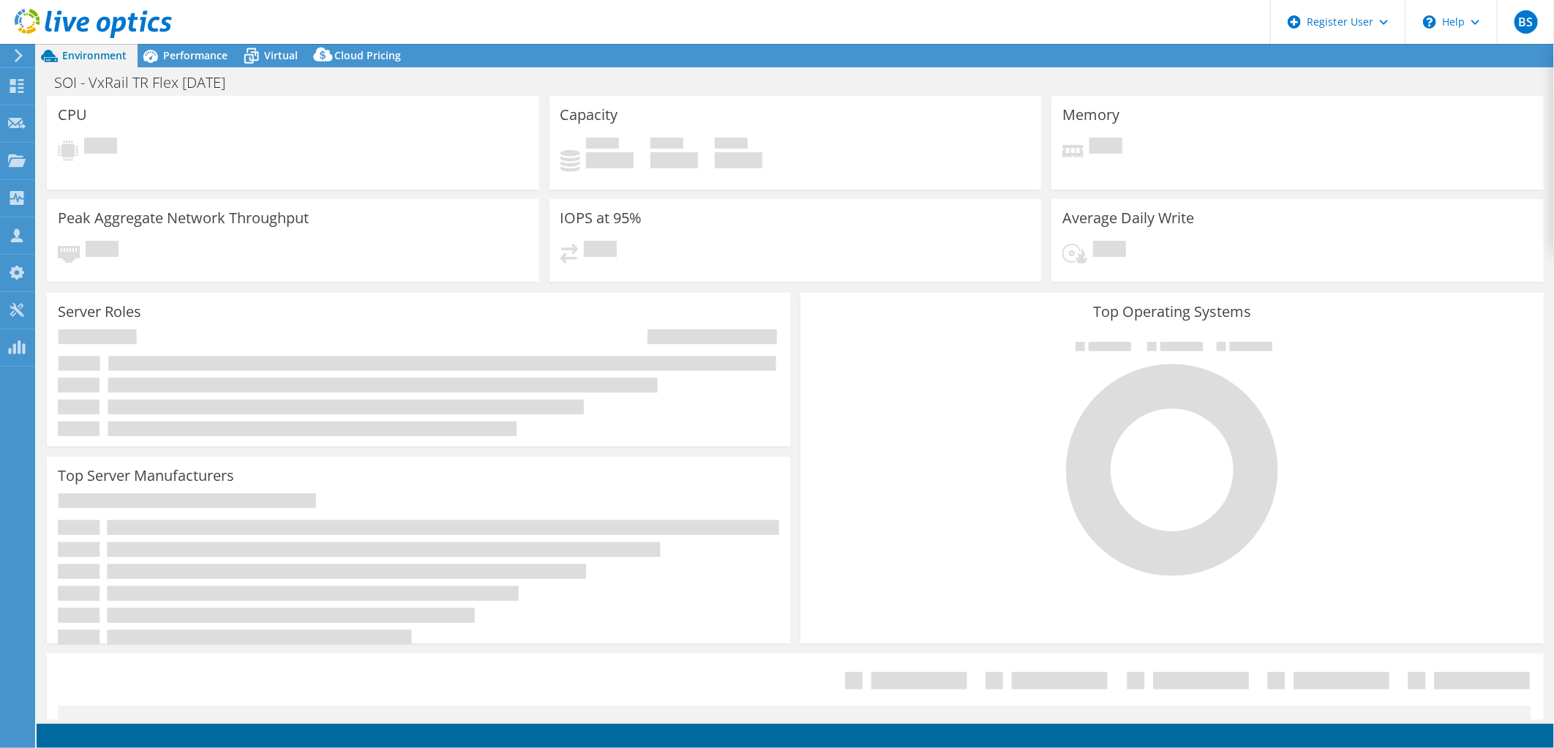
select select "USD"
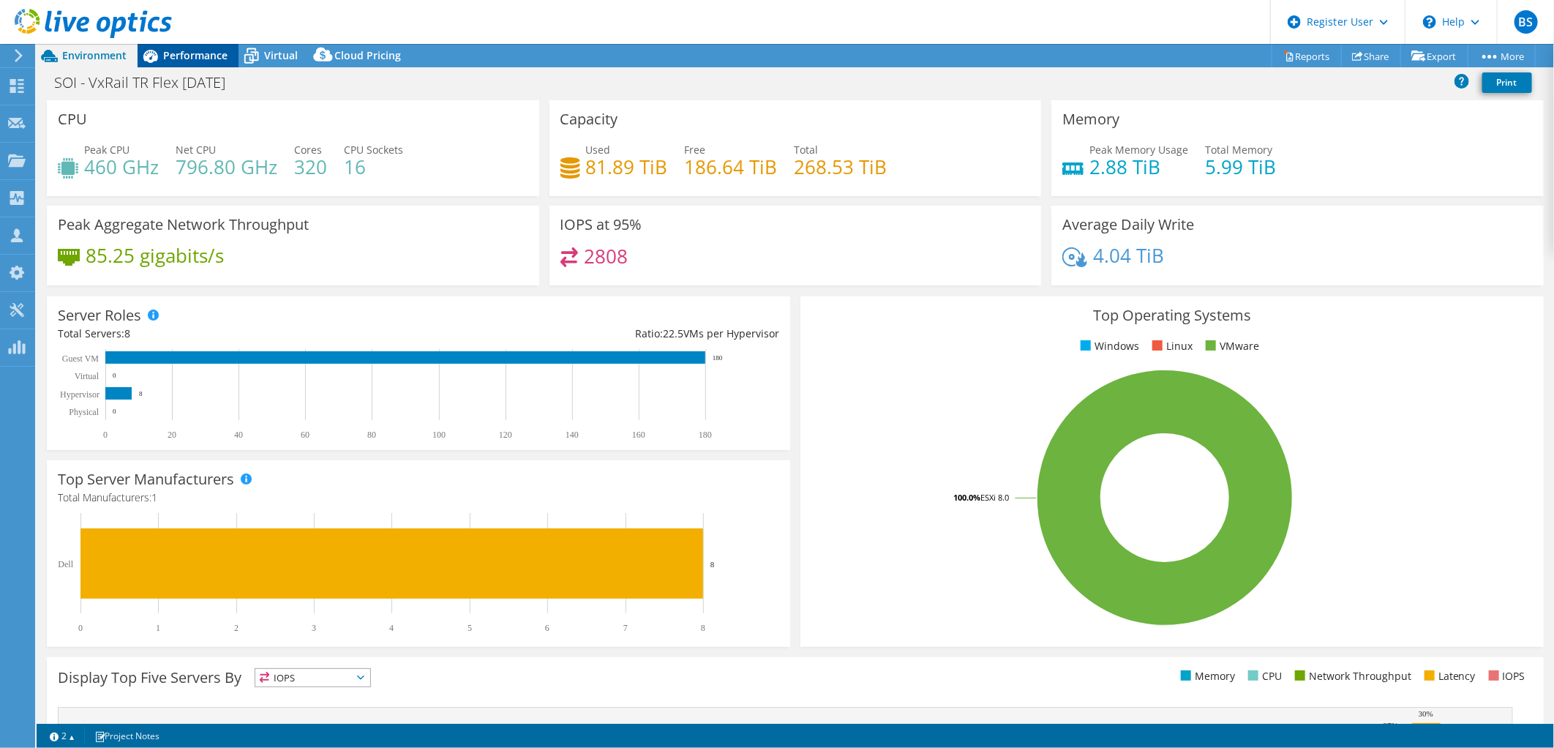
click at [208, 57] on span "Performance" at bounding box center [195, 55] width 64 height 14
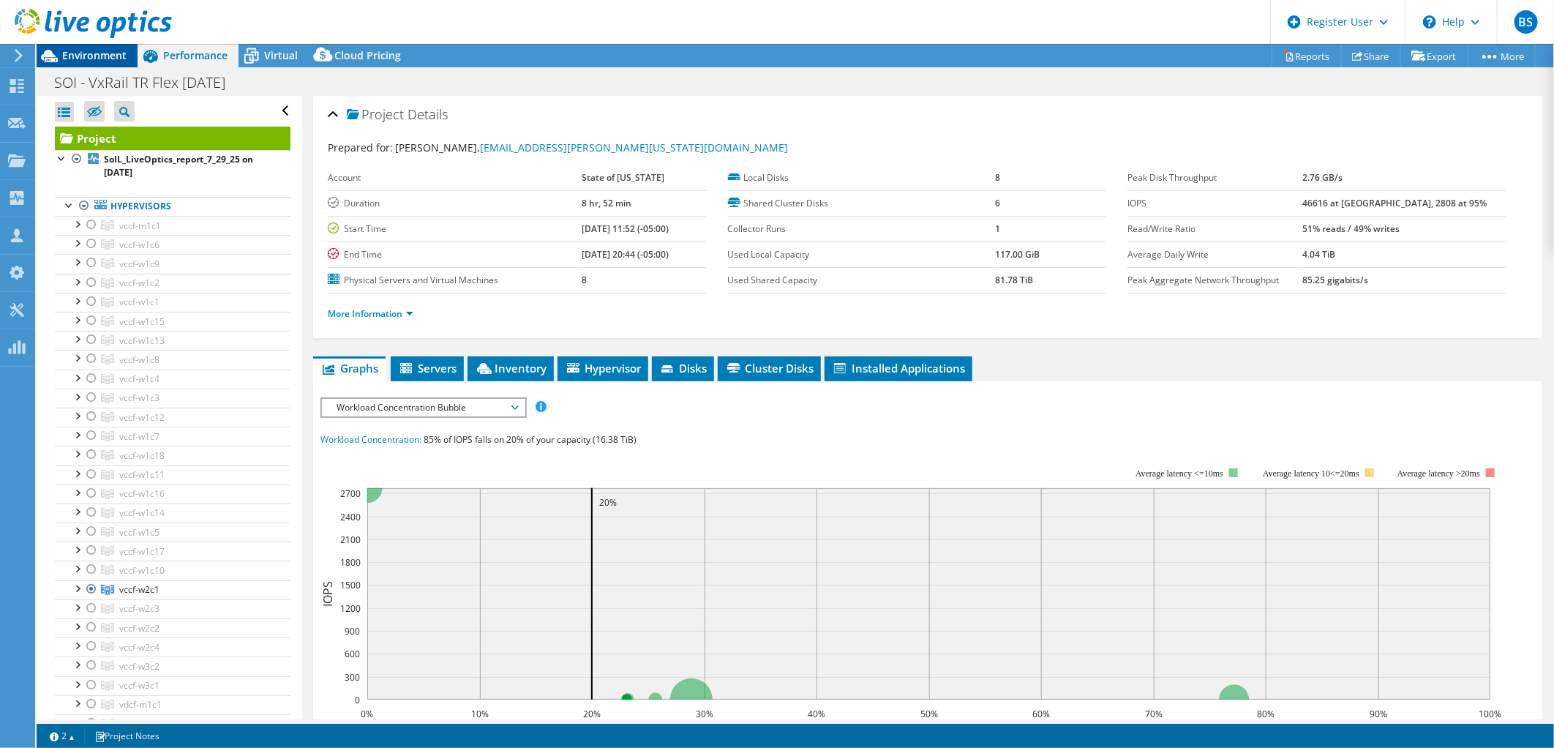
click at [71, 54] on span "Environment" at bounding box center [94, 55] width 64 height 14
